Goal: Transaction & Acquisition: Purchase product/service

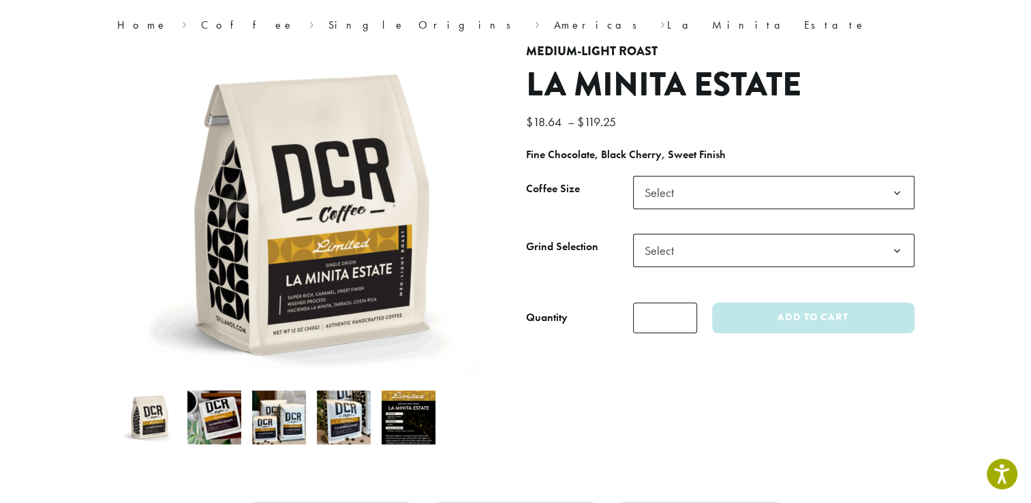
scroll to position [104, 0]
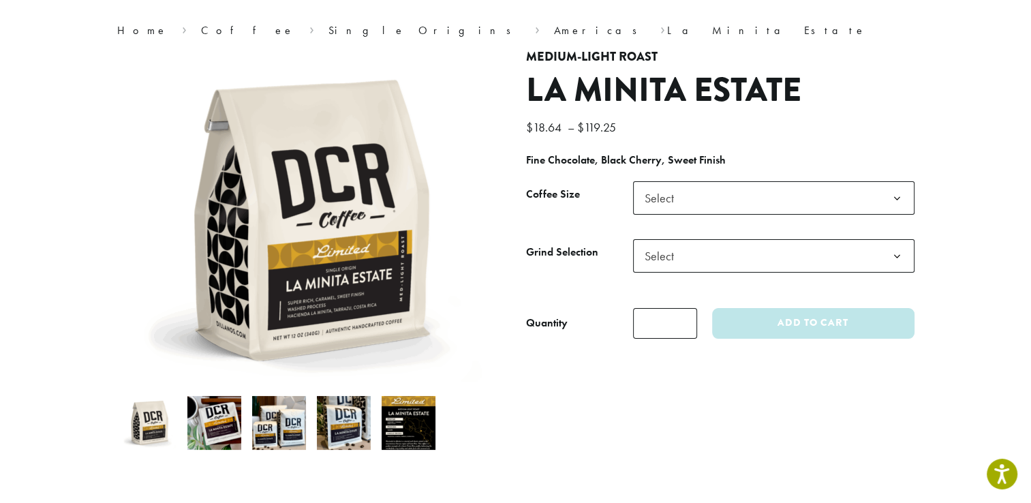
click at [225, 418] on img at bounding box center [214, 423] width 54 height 54
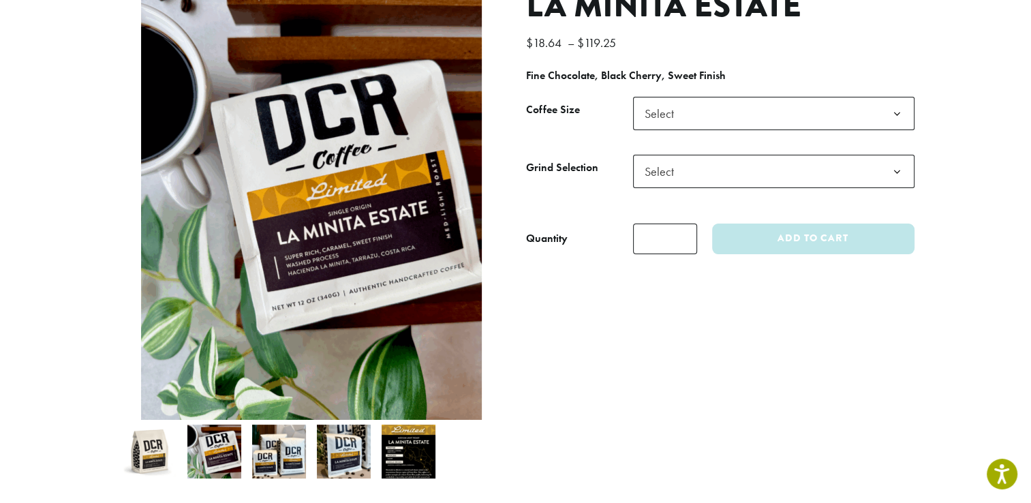
scroll to position [188, 0]
click at [277, 443] on img at bounding box center [279, 451] width 54 height 54
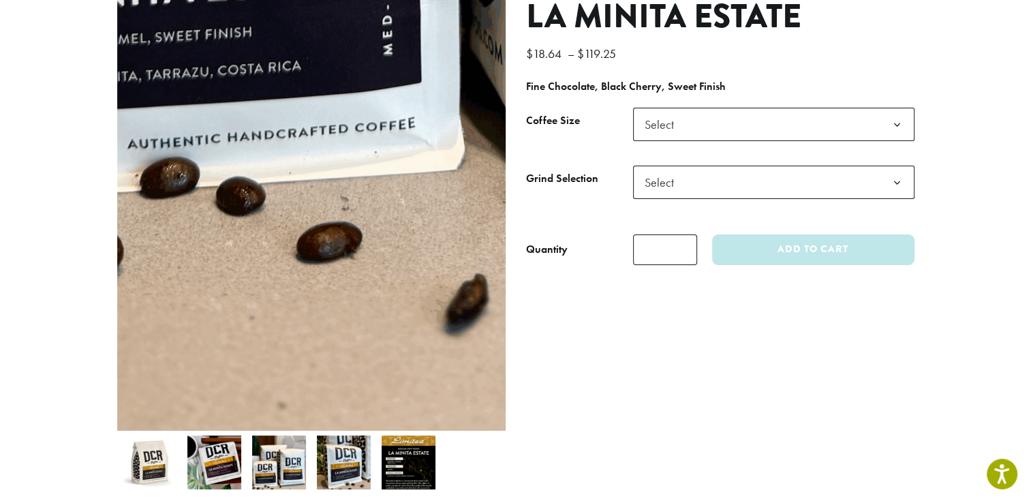
scroll to position [172, 0]
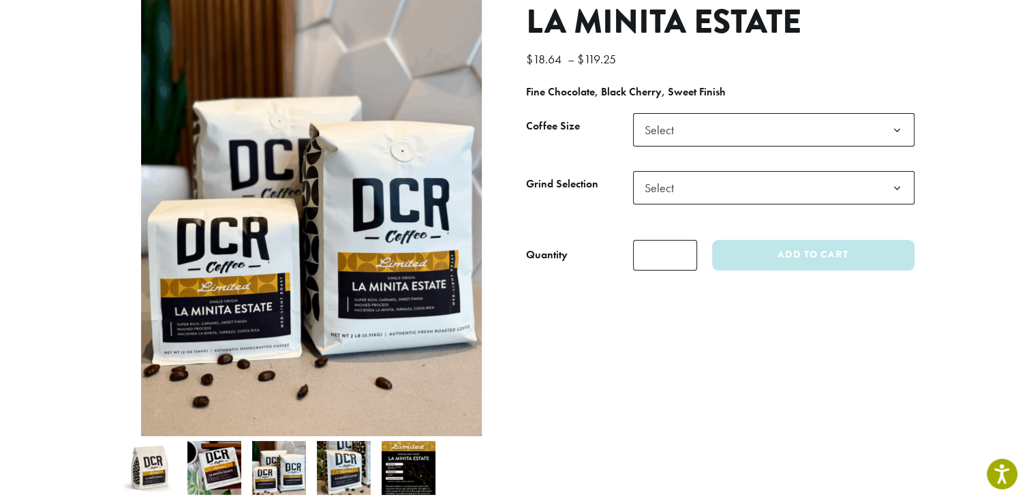
click at [357, 465] on img at bounding box center [344, 468] width 54 height 54
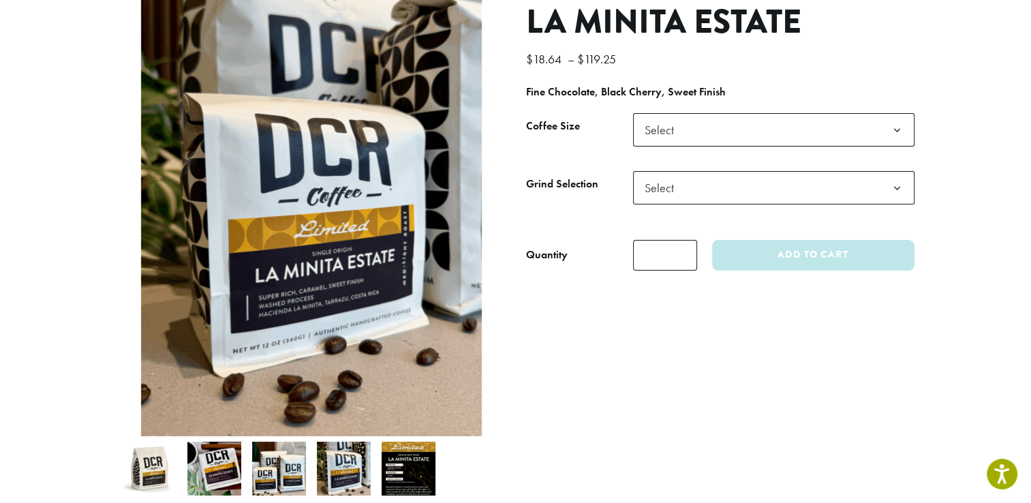
click at [400, 462] on img at bounding box center [408, 468] width 54 height 54
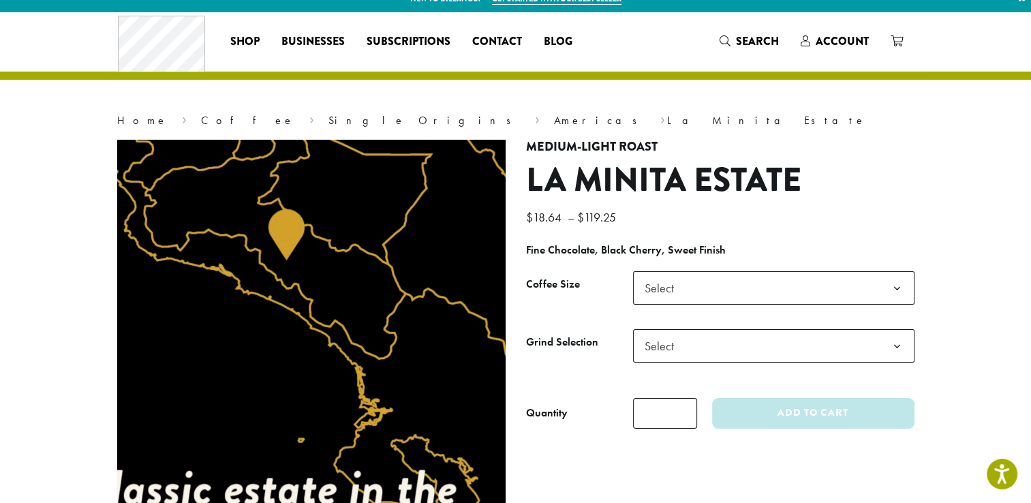
scroll to position [0, 0]
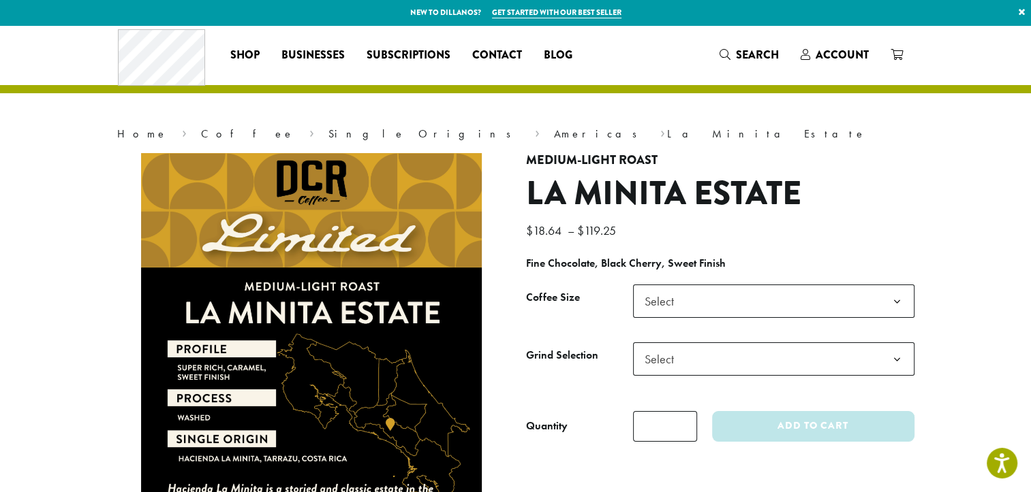
click at [706, 297] on span "Select" at bounding box center [773, 301] width 281 height 33
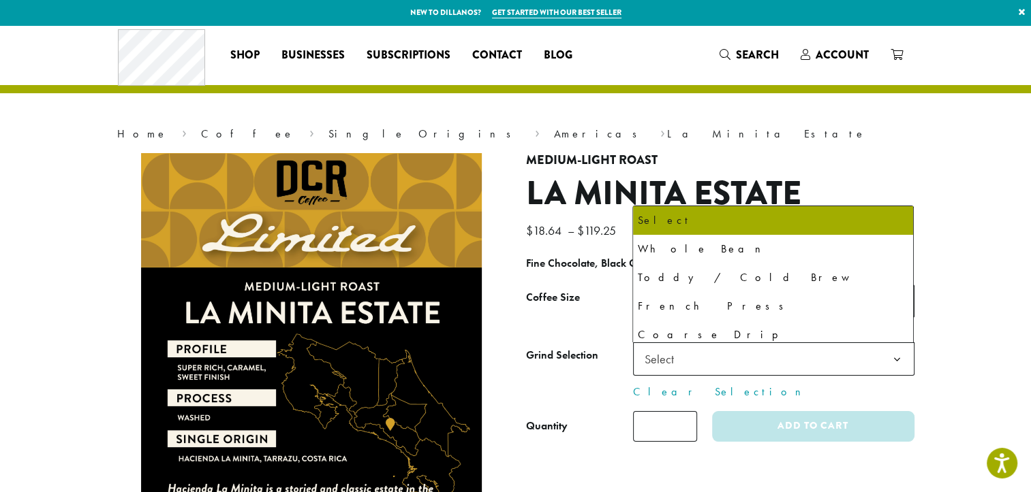
click at [703, 358] on span "Select" at bounding box center [773, 359] width 281 height 33
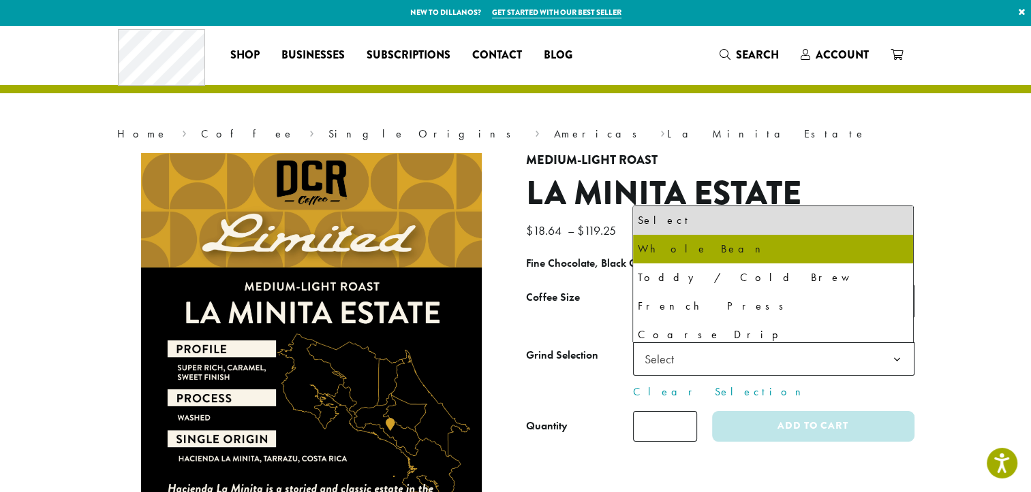
select select "**********"
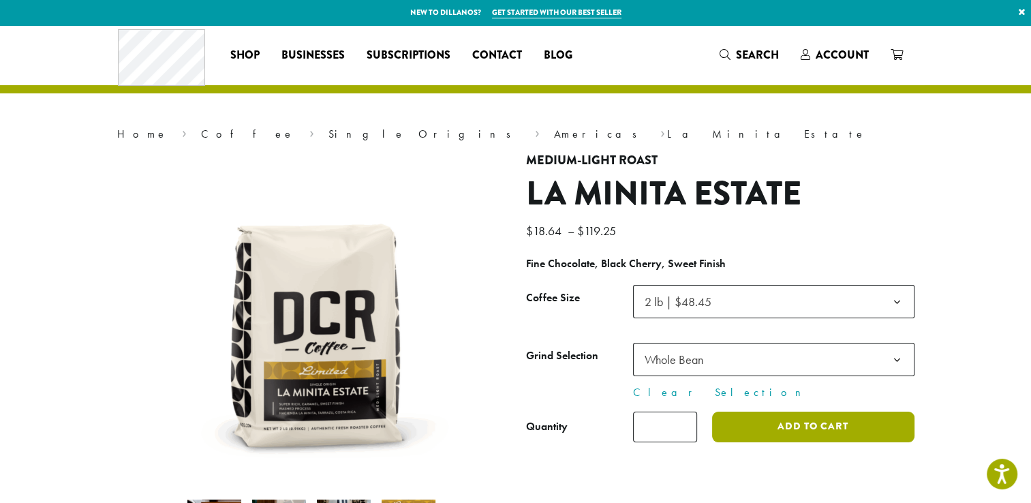
click at [798, 424] on button "Add to cart" at bounding box center [813, 426] width 202 height 31
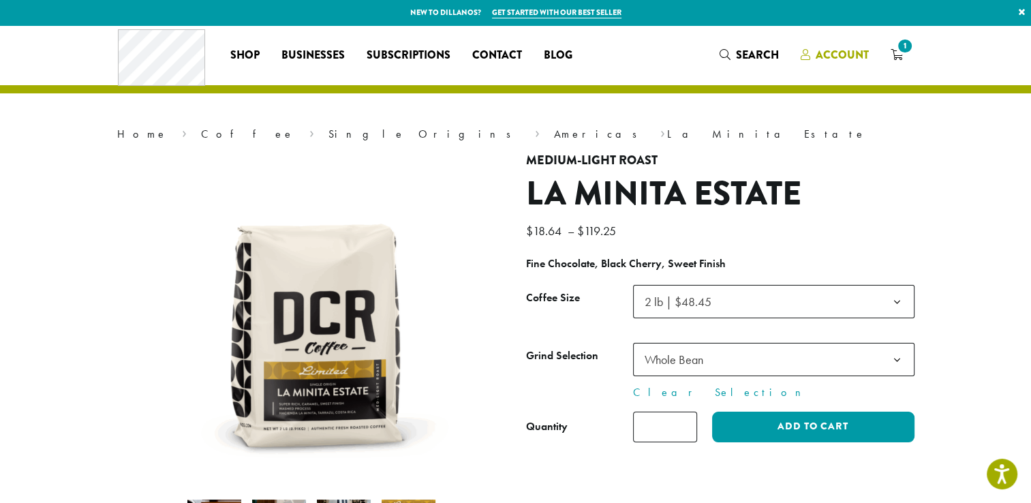
click at [822, 56] on span "Account" at bounding box center [841, 55] width 53 height 16
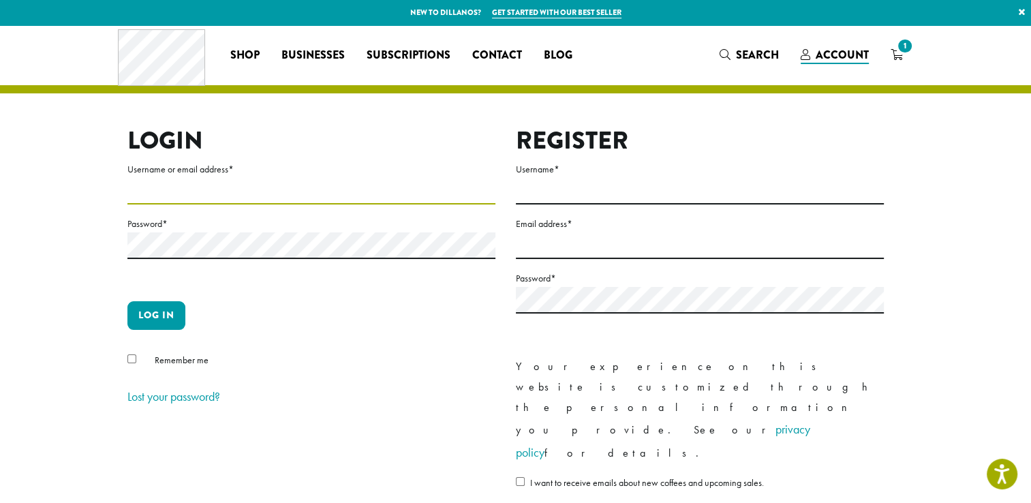
click at [177, 186] on input "Username or email address *" at bounding box center [311, 191] width 368 height 27
type input "**********"
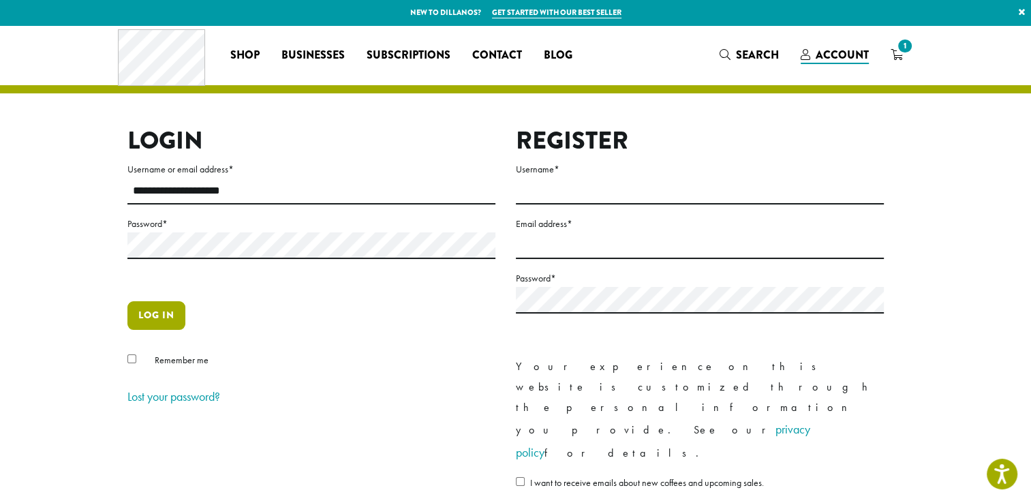
click at [157, 311] on button "Log in" at bounding box center [156, 315] width 58 height 29
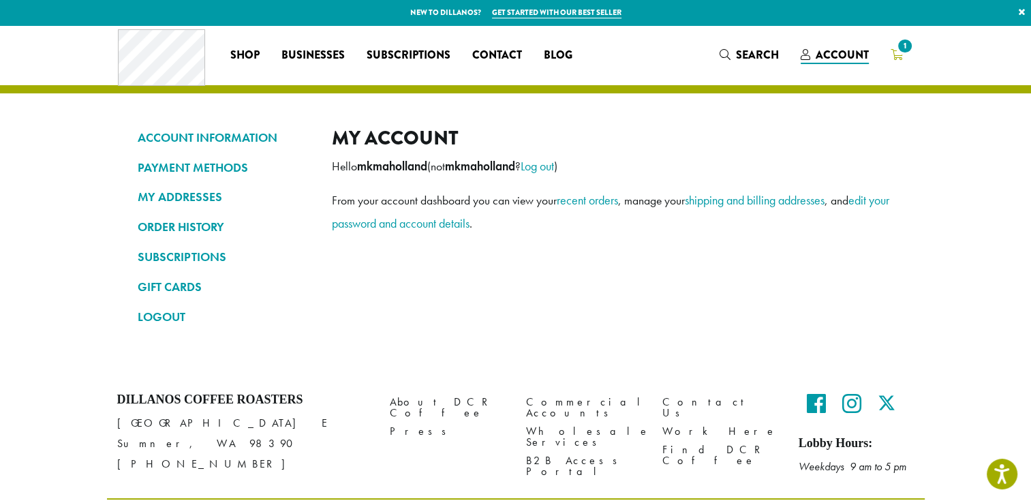
click at [896, 48] on span "1" at bounding box center [904, 46] width 18 height 18
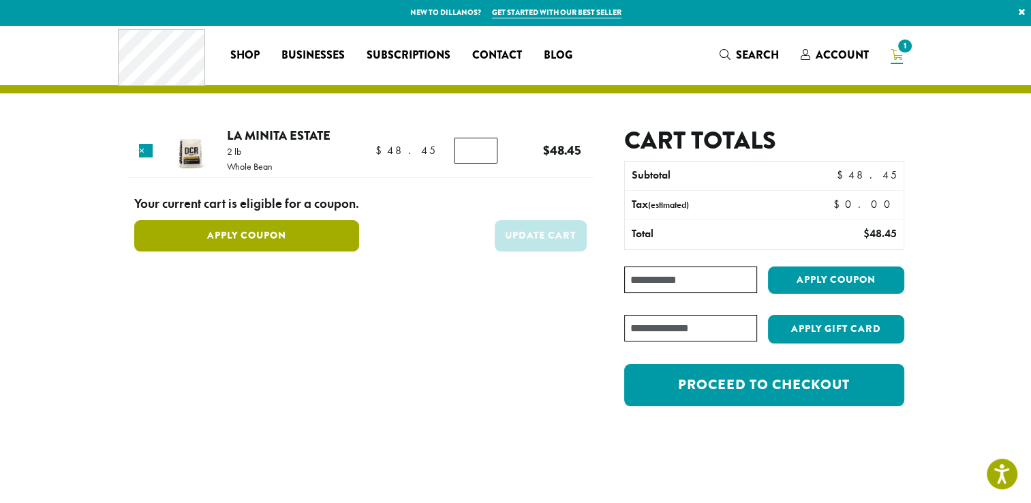
click at [221, 232] on button "Apply Coupon" at bounding box center [246, 235] width 225 height 31
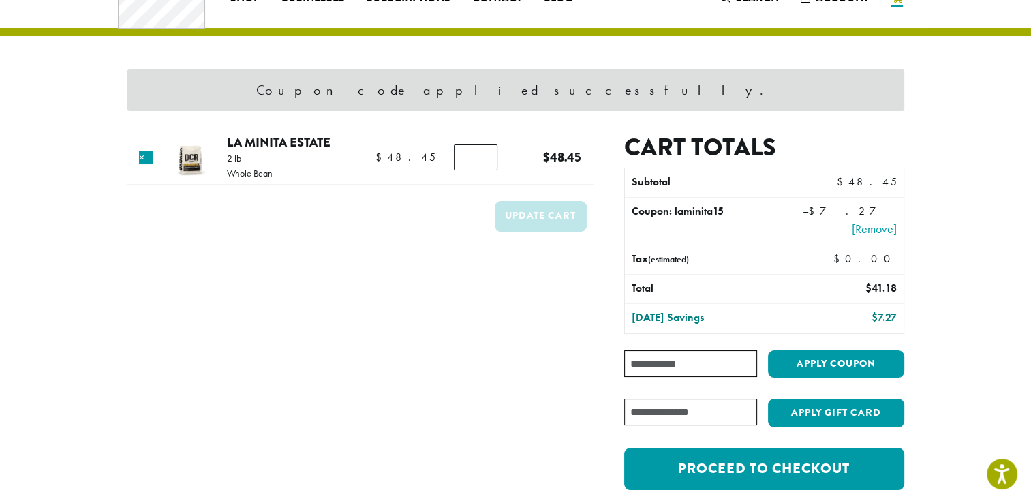
scroll to position [57, 0]
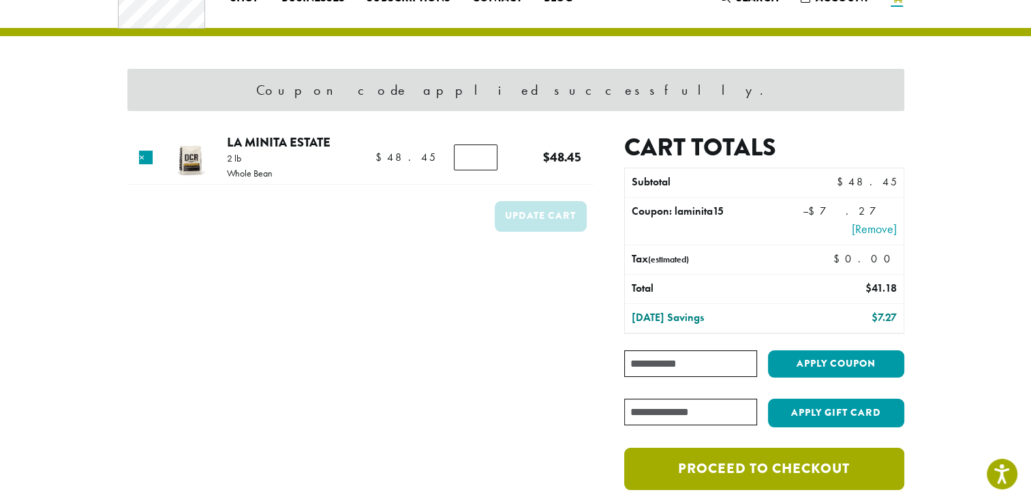
click at [834, 463] on link "Proceed to checkout" at bounding box center [763, 469] width 279 height 42
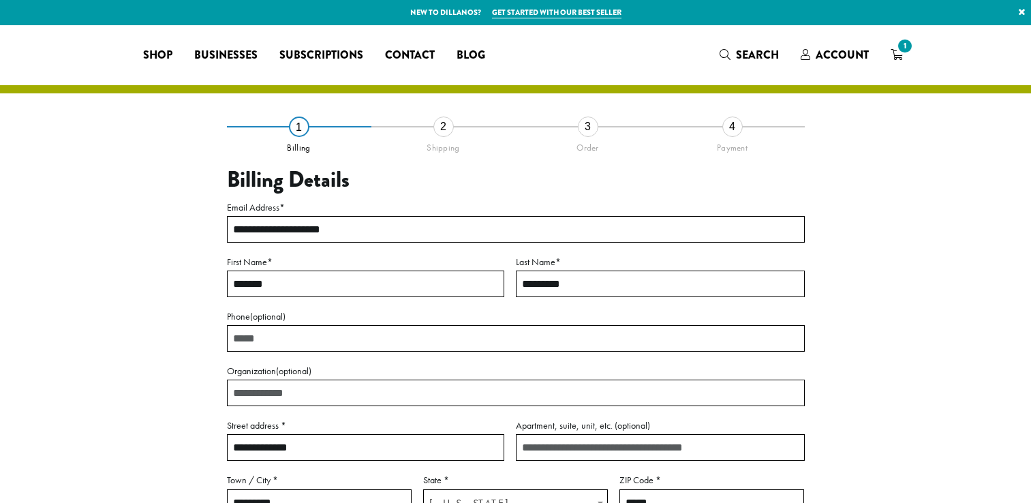
select select "**"
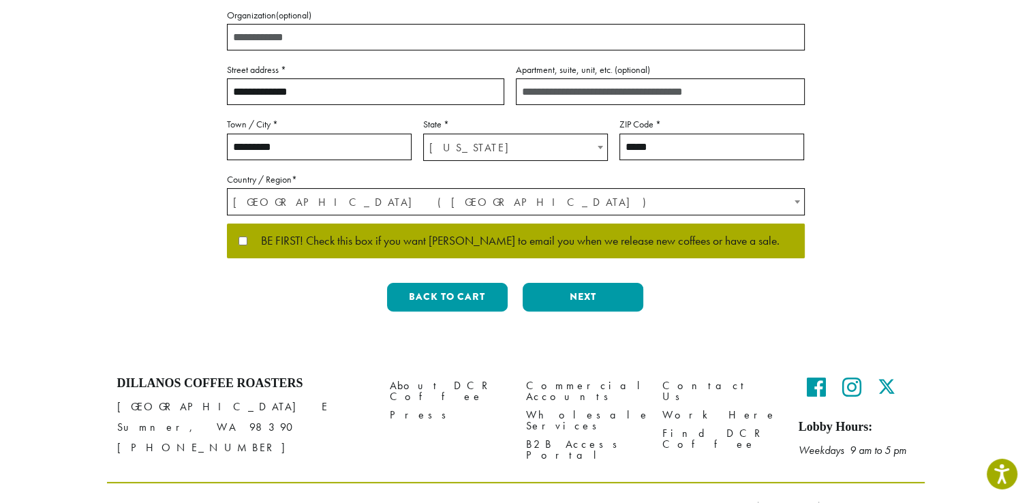
scroll to position [357, 0]
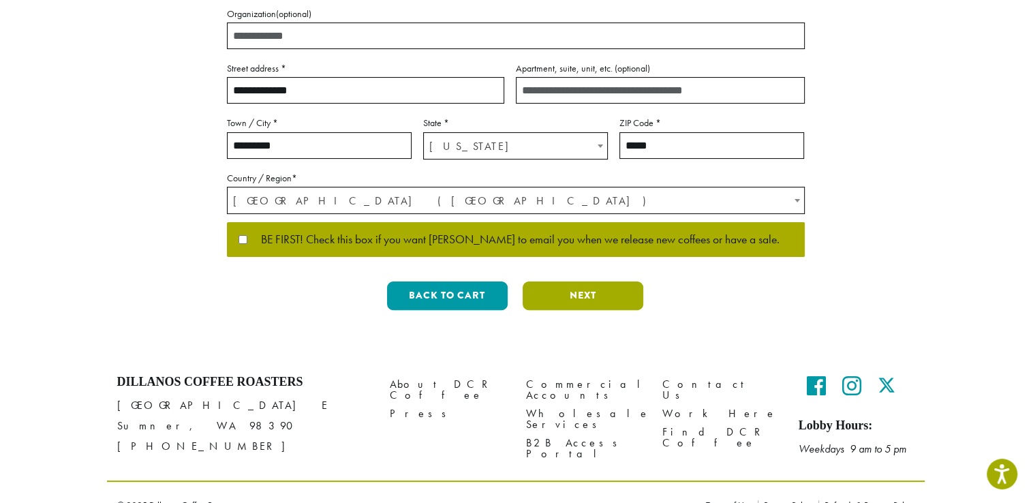
click at [584, 294] on button "Next" at bounding box center [582, 295] width 121 height 29
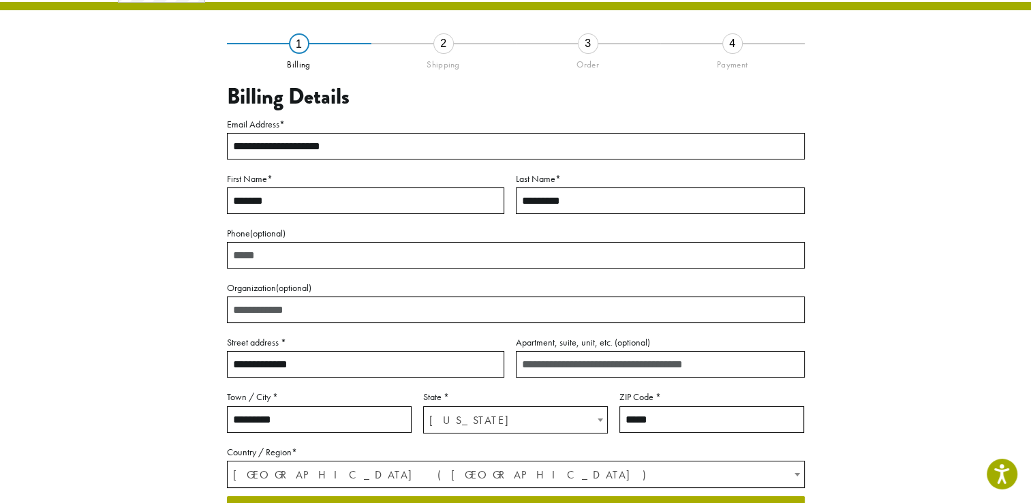
scroll to position [71, 0]
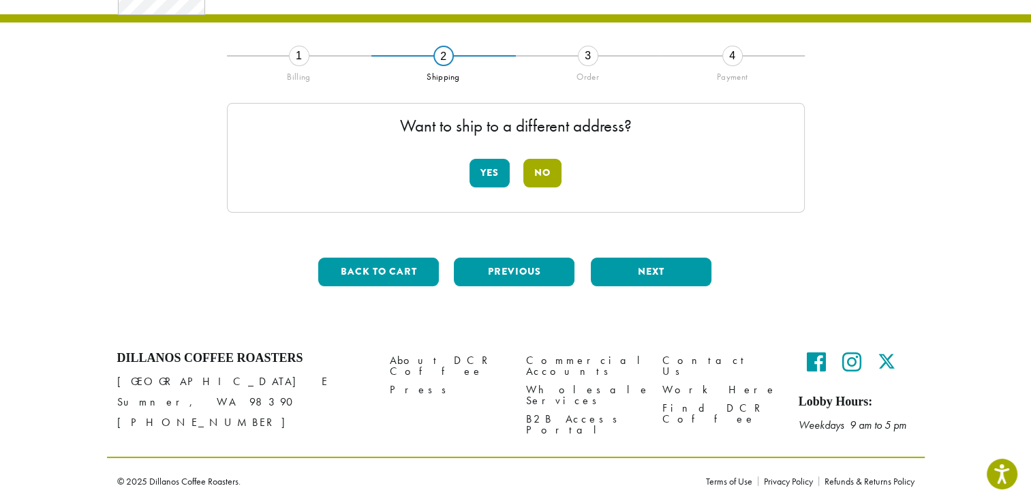
click at [541, 170] on button "No" at bounding box center [542, 173] width 38 height 29
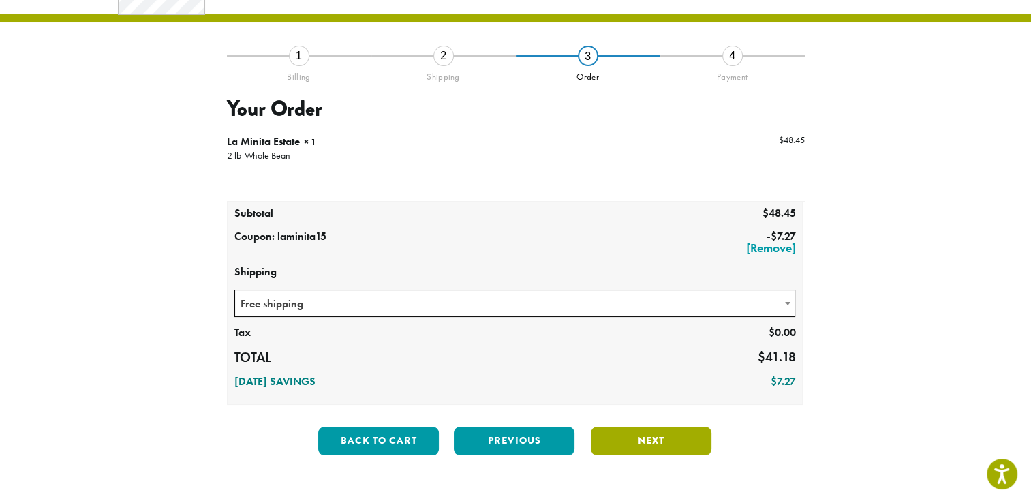
click at [647, 436] on button "Next" at bounding box center [651, 440] width 121 height 29
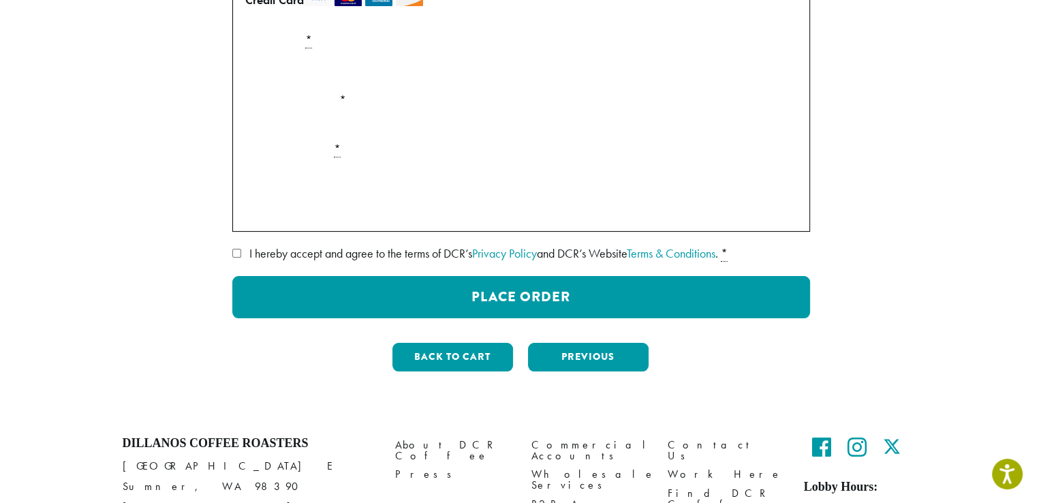
scroll to position [258, 0]
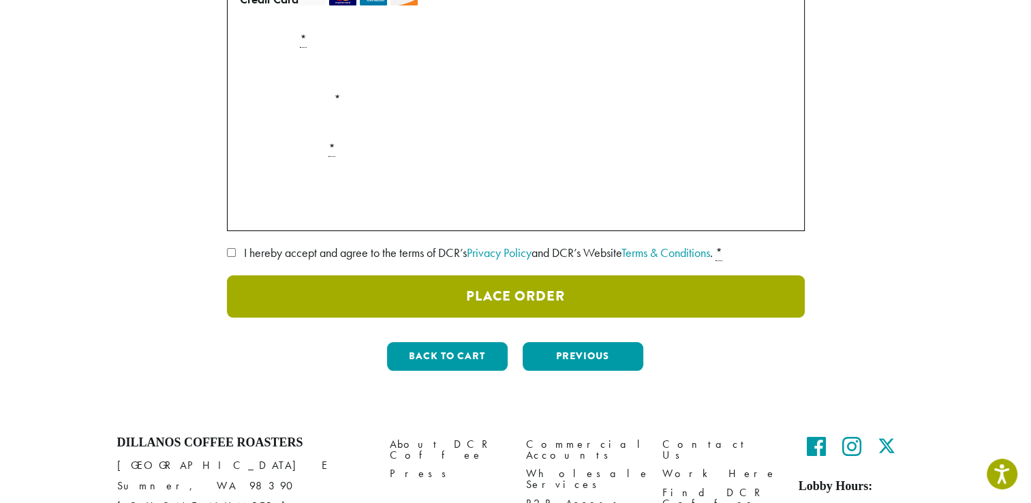
click at [467, 291] on button "Place Order" at bounding box center [516, 296] width 578 height 42
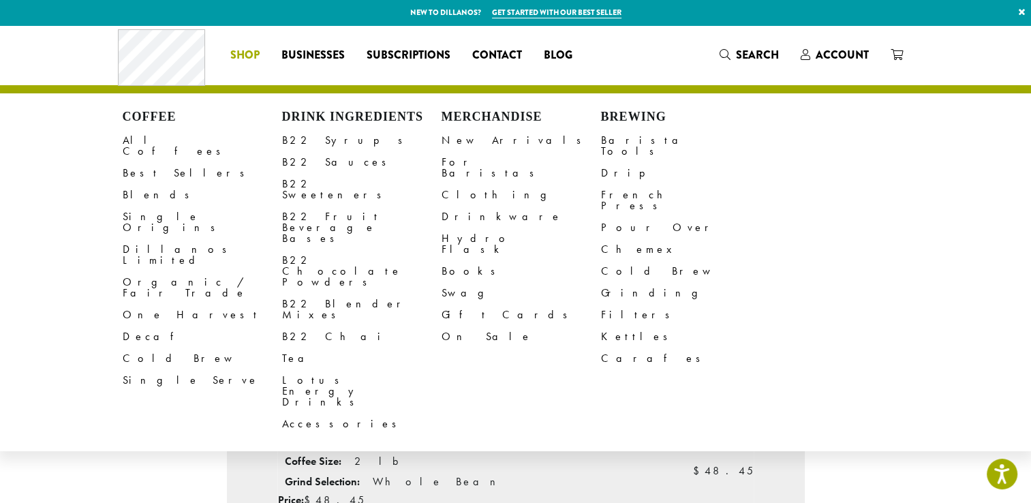
click at [242, 53] on span "Shop" at bounding box center [244, 55] width 29 height 17
